Goal: Task Accomplishment & Management: Use online tool/utility

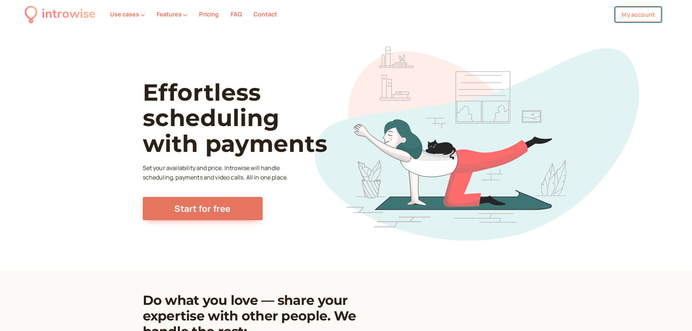
click at [646, 10] on link "My account" at bounding box center [638, 14] width 46 height 15
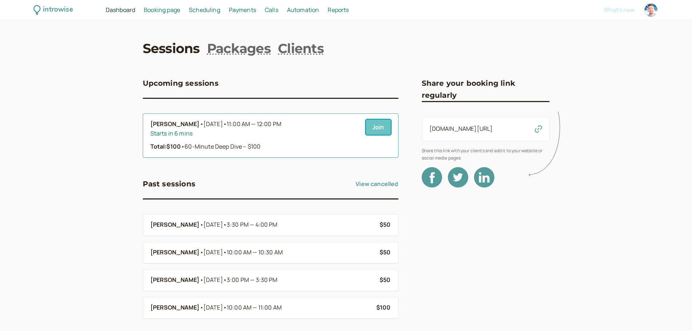
click at [372, 127] on link "Join" at bounding box center [378, 126] width 25 height 15
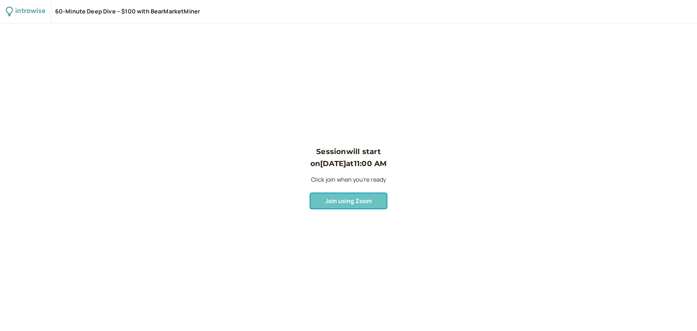
click at [360, 202] on span "Join using Zoom" at bounding box center [348, 201] width 46 height 8
